Goal: Communication & Community: Answer question/provide support

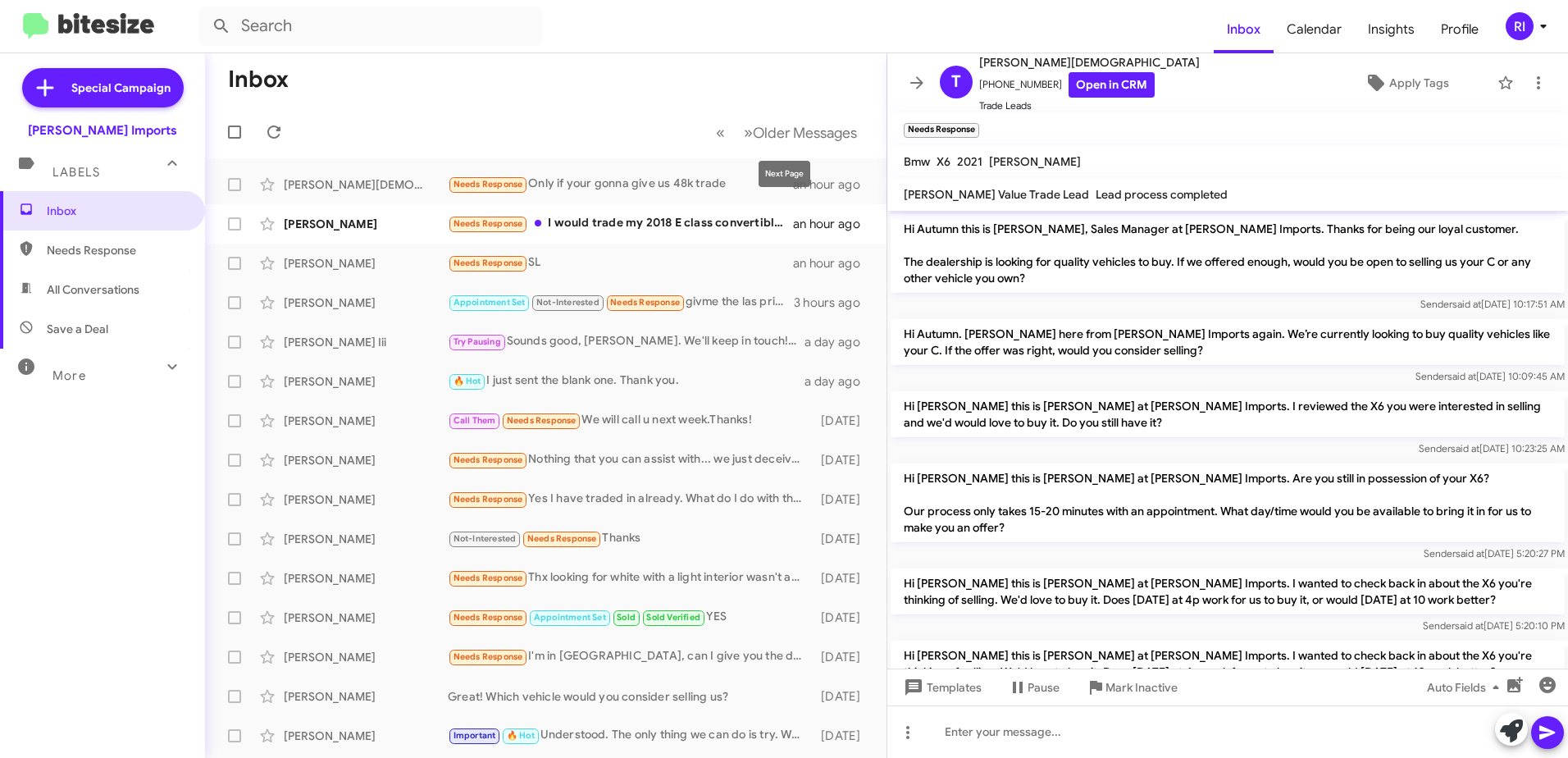
scroll to position [125, 0]
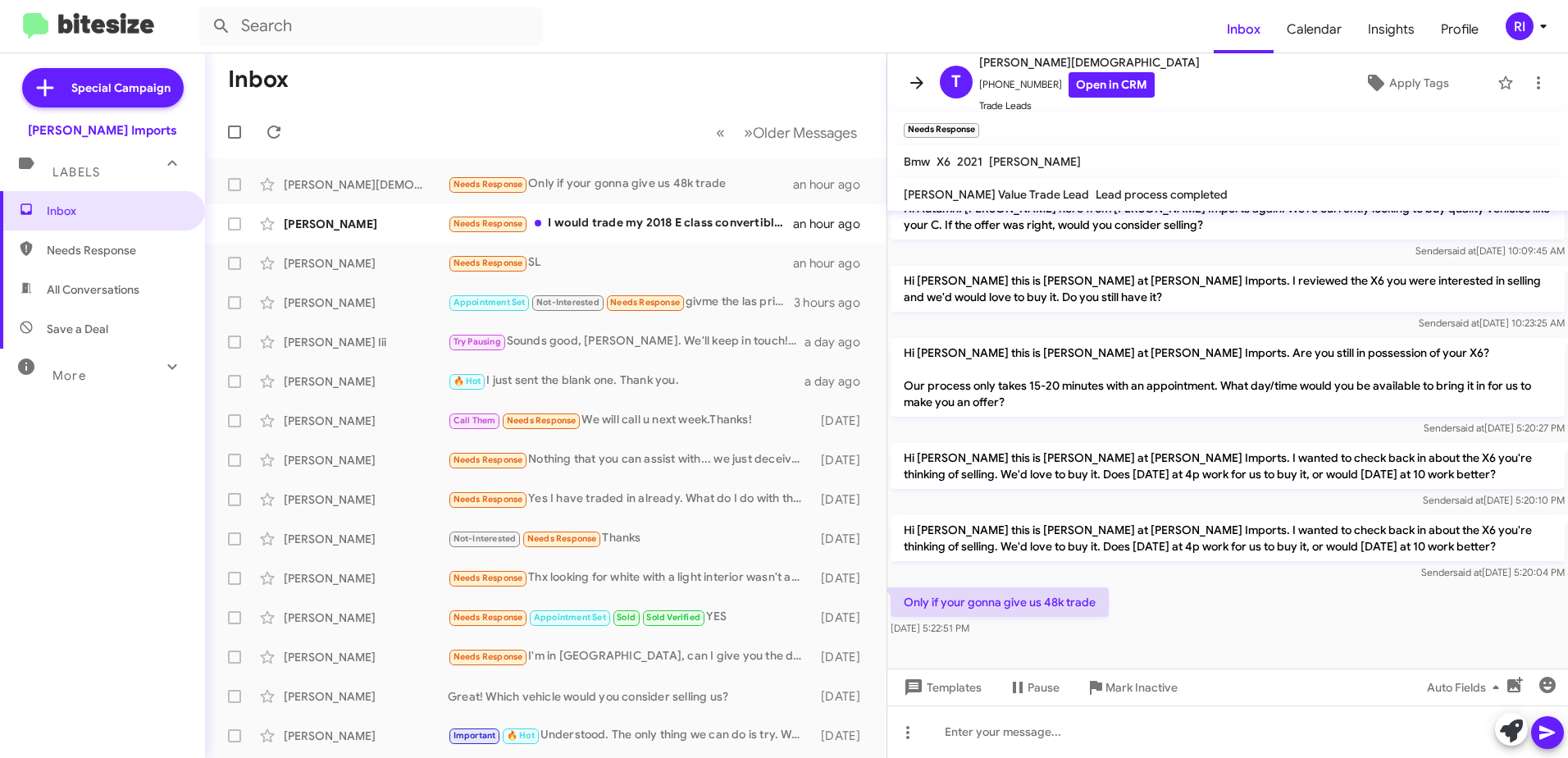
click at [919, 80] on icon at bounding box center [917, 82] width 13 height 12
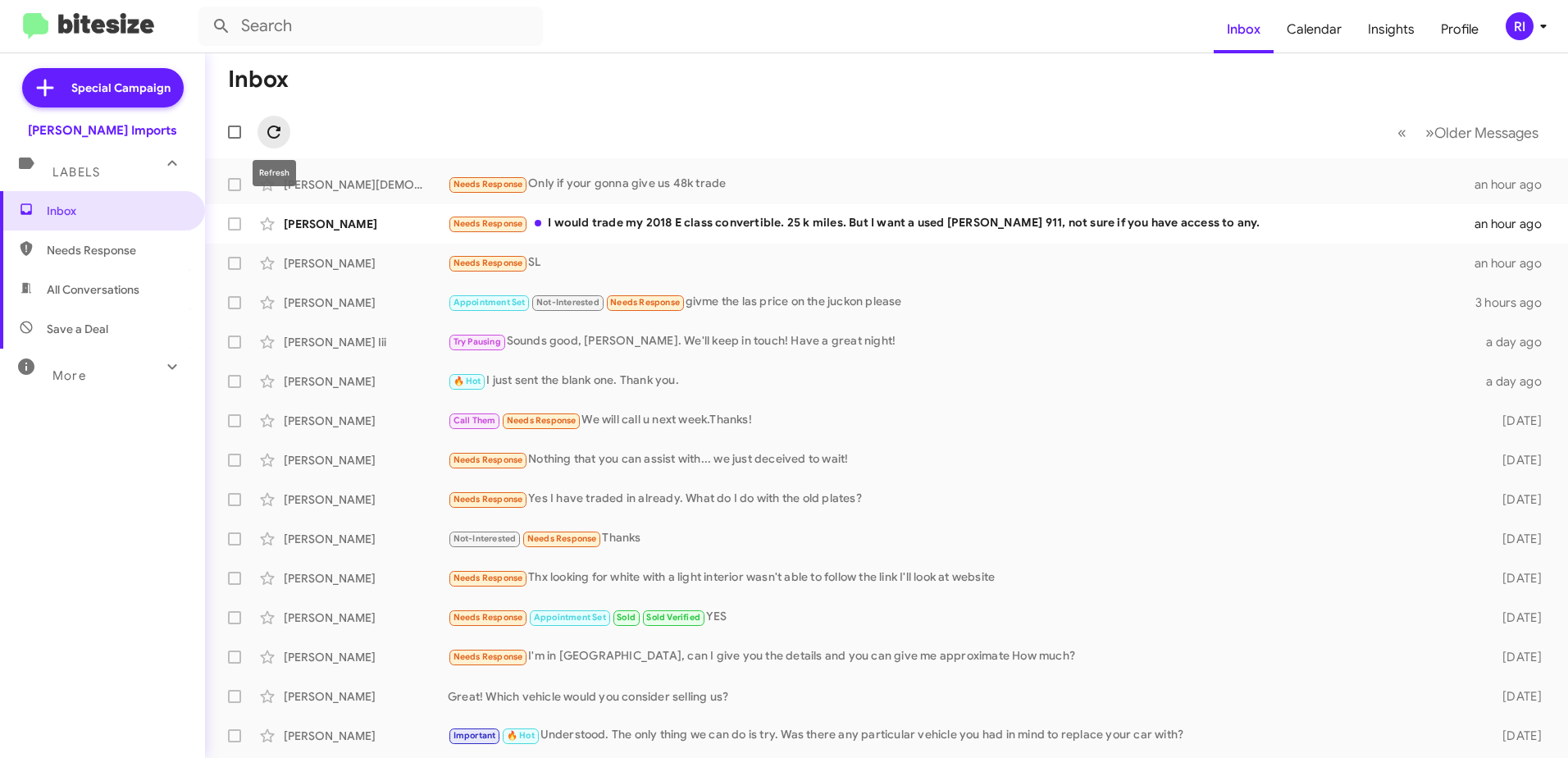
click at [273, 134] on icon at bounding box center [274, 132] width 20 height 20
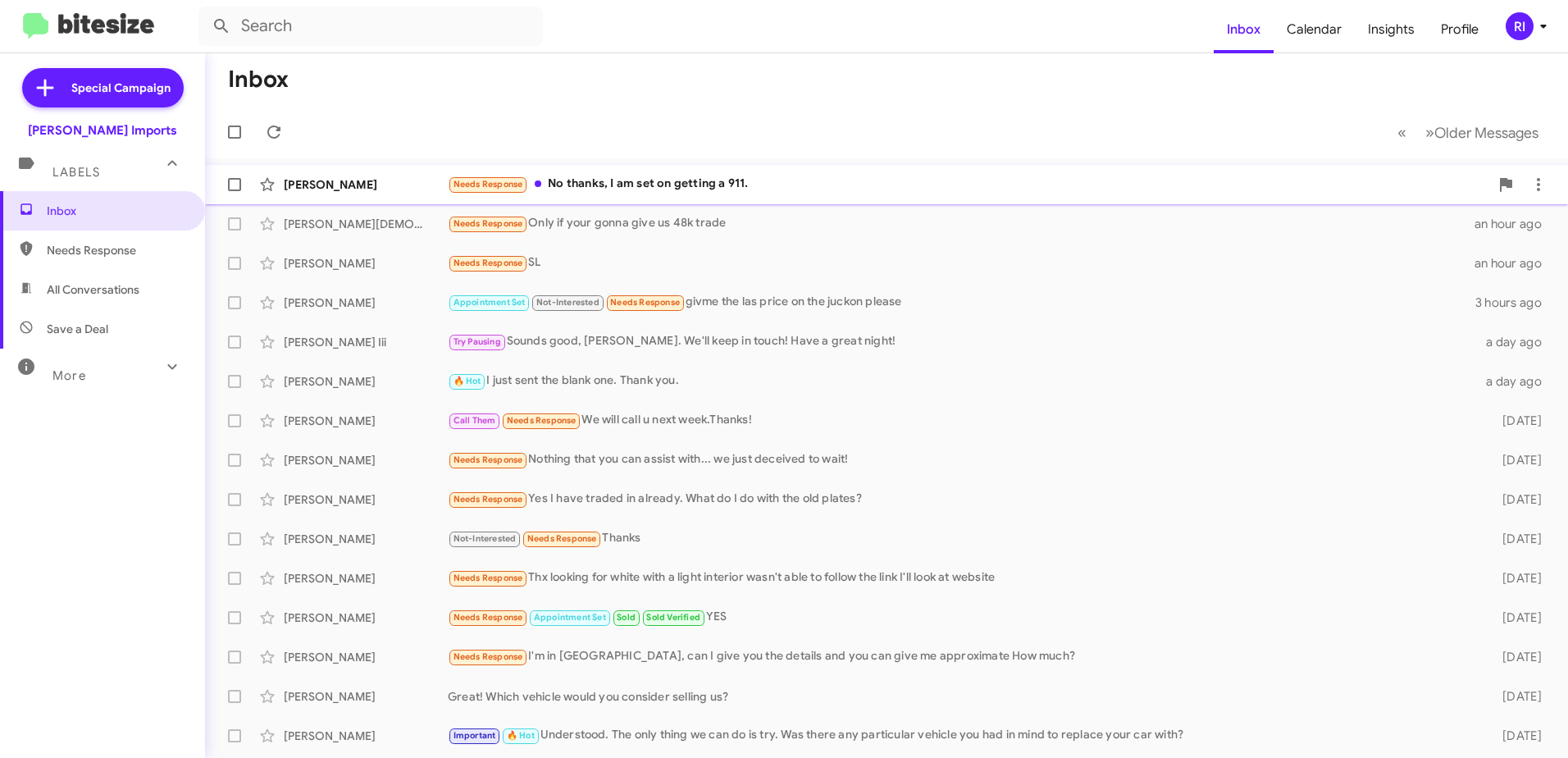
click at [615, 177] on div "Needs Response No thanks, I am set on getting a 911." at bounding box center [968, 185] width 1041 height 19
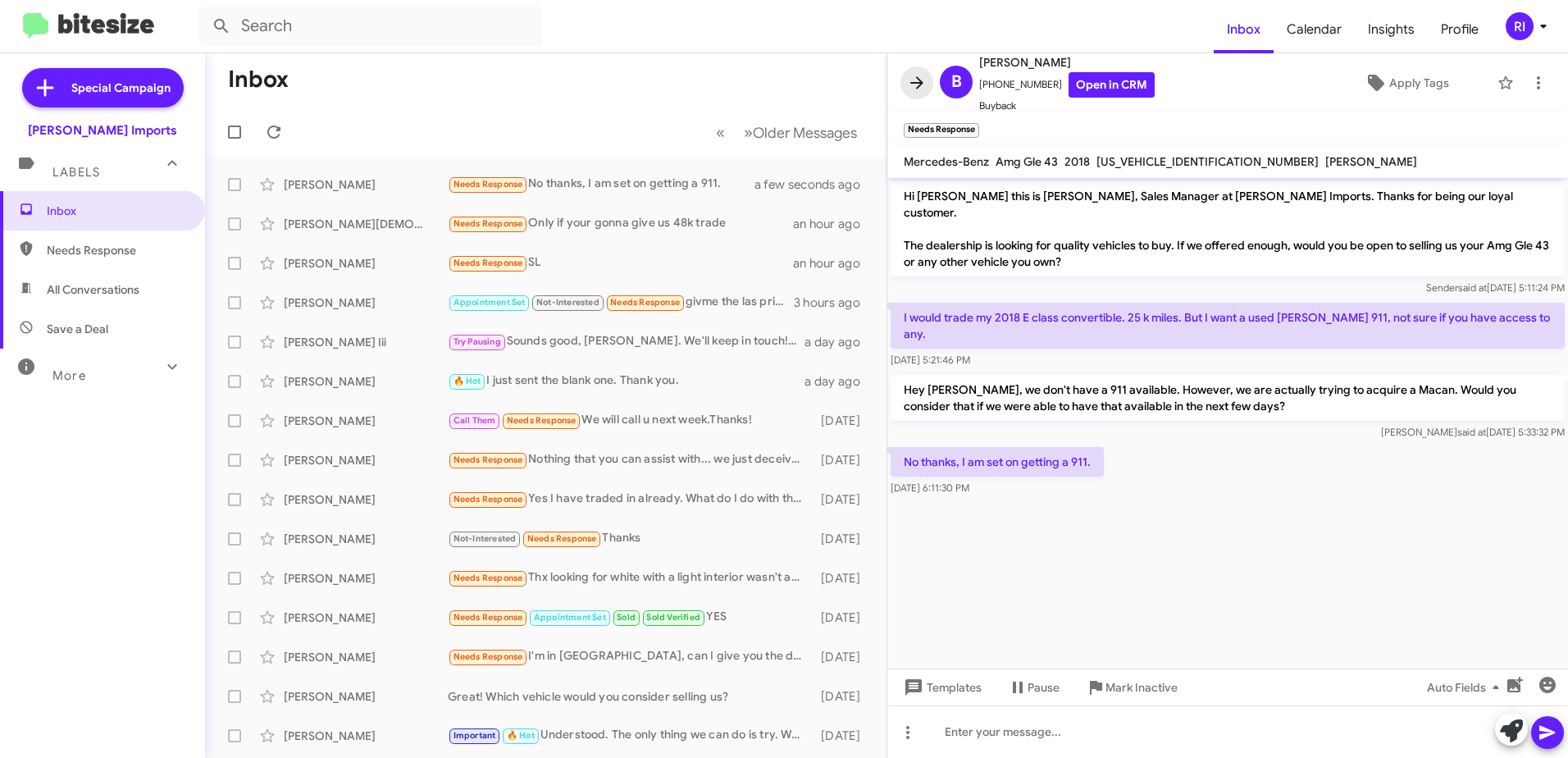
click at [917, 78] on icon at bounding box center [917, 82] width 13 height 12
